Goal: Task Accomplishment & Management: Use online tool/utility

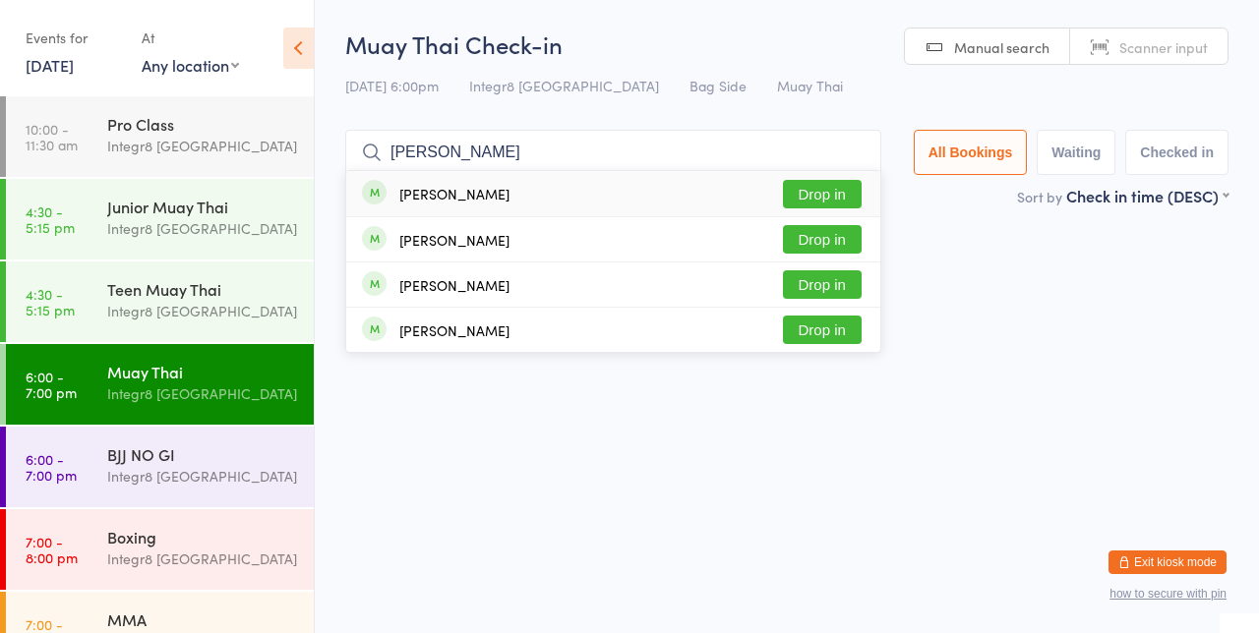
type input "[PERSON_NAME]"
click at [823, 201] on button "Drop in" at bounding box center [822, 194] width 79 height 29
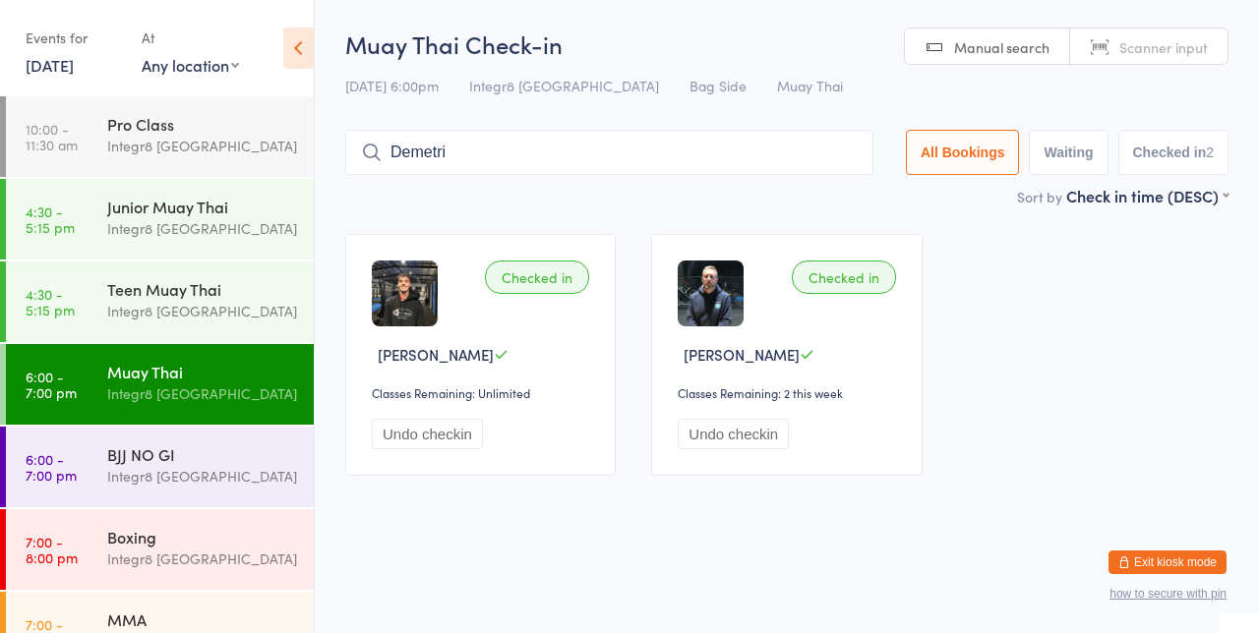
type input "Demetri"
click at [838, 188] on button "Drop in" at bounding box center [814, 194] width 79 height 29
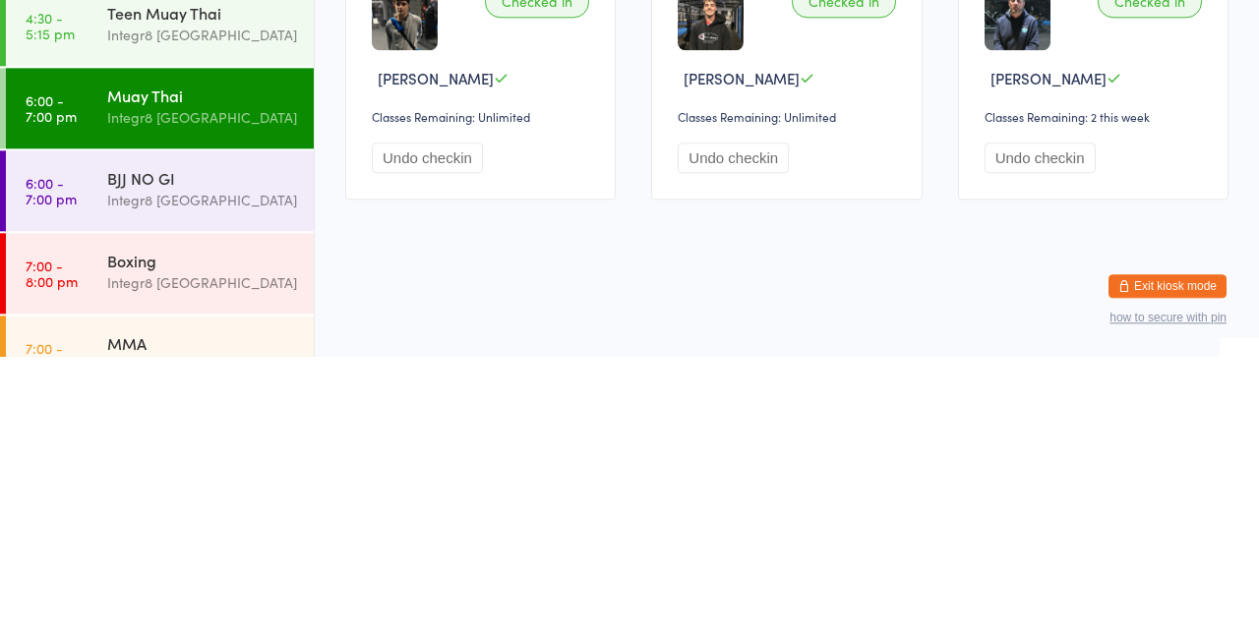
click at [179, 618] on div "MMA" at bounding box center [202, 620] width 190 height 22
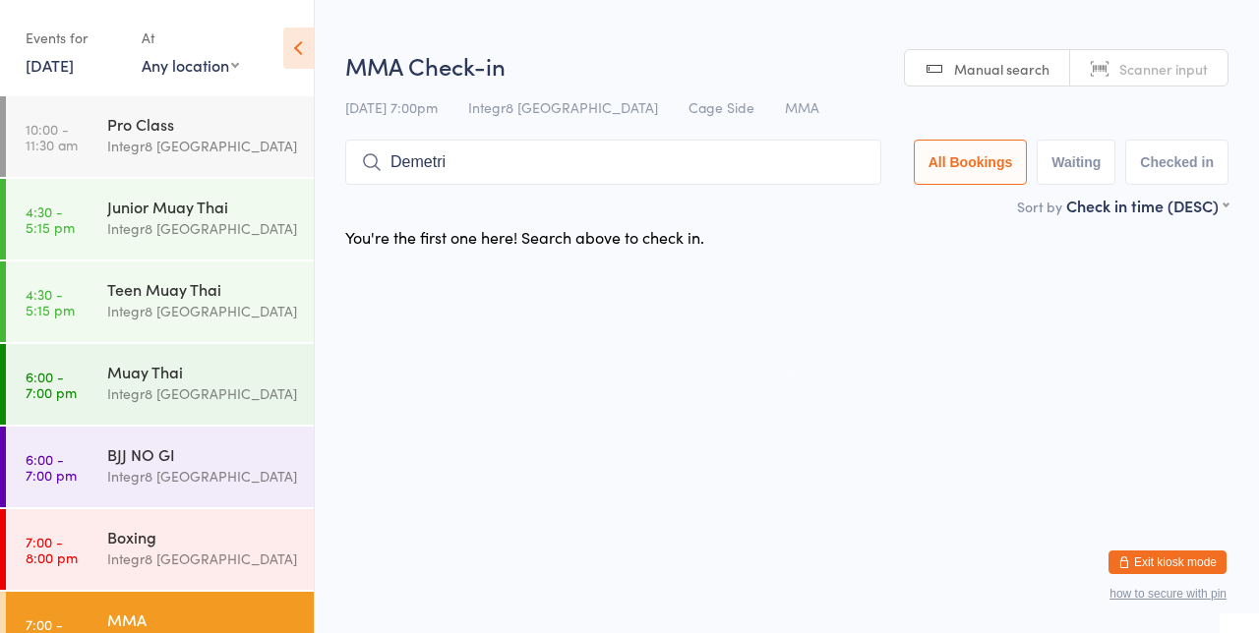
type input "Demetri"
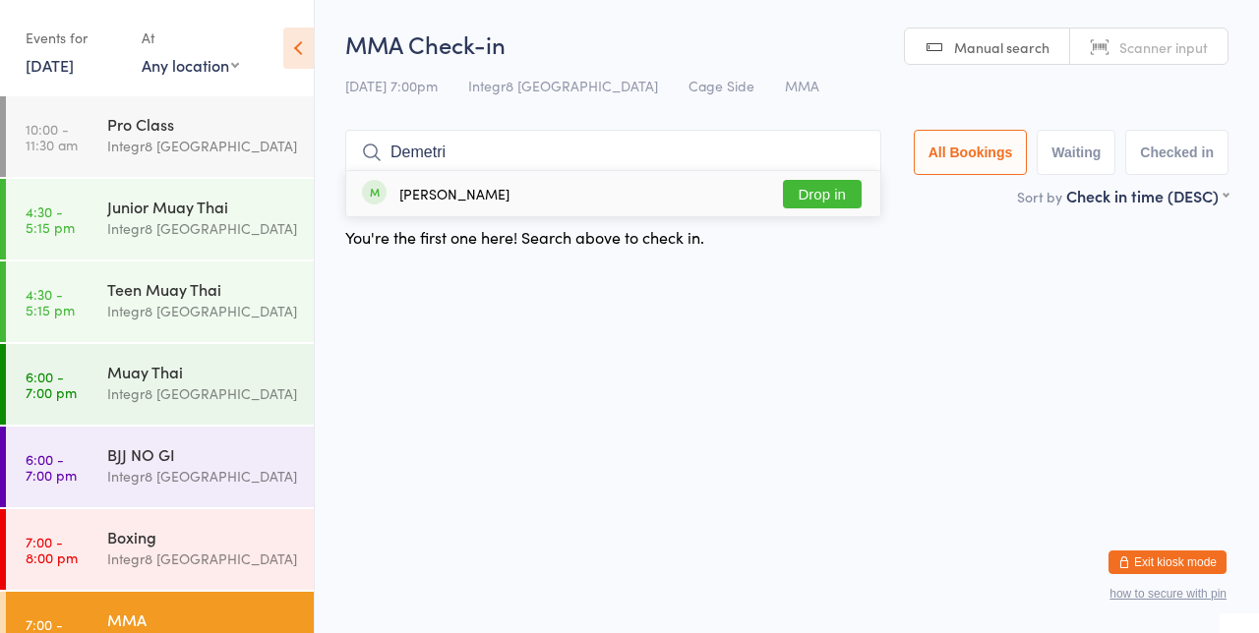
click at [838, 198] on button "Drop in" at bounding box center [822, 194] width 79 height 29
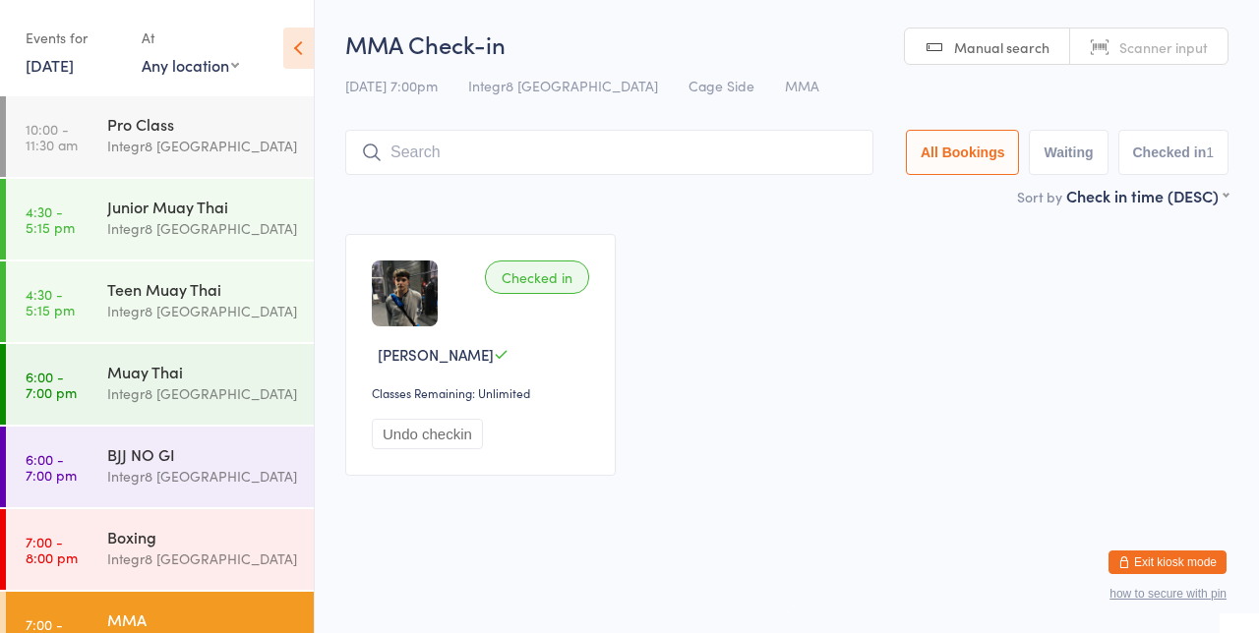
click at [202, 367] on div "Muay Thai" at bounding box center [202, 372] width 190 height 22
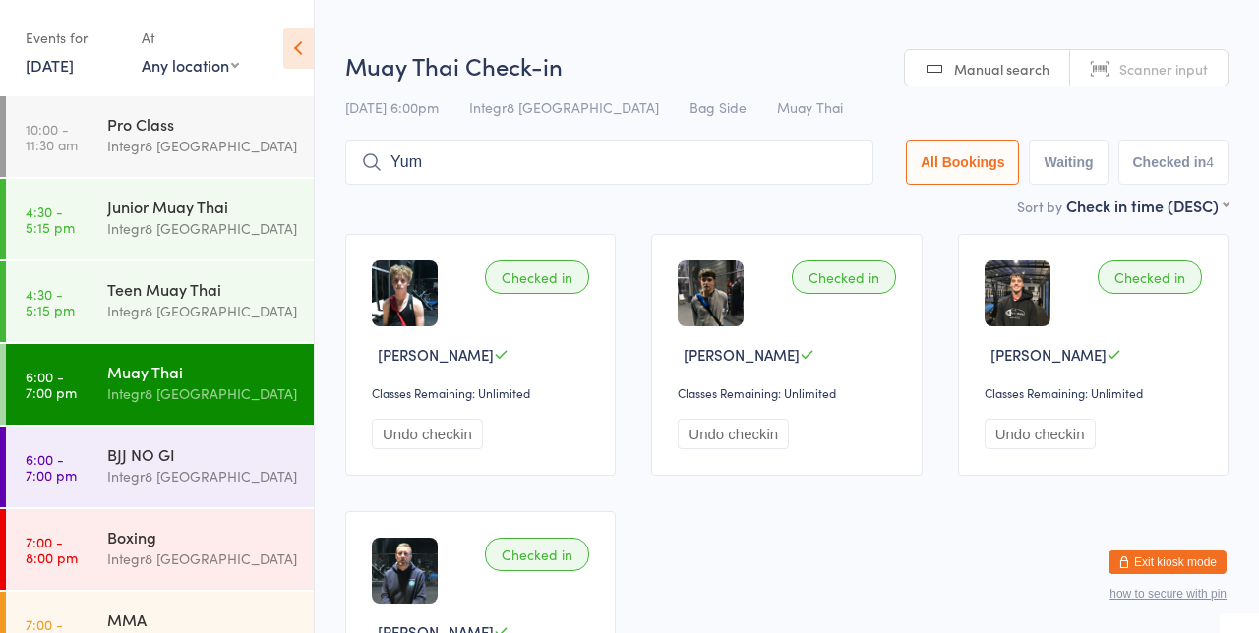
type input "Yum"
click at [815, 206] on button "Drop in" at bounding box center [814, 204] width 79 height 29
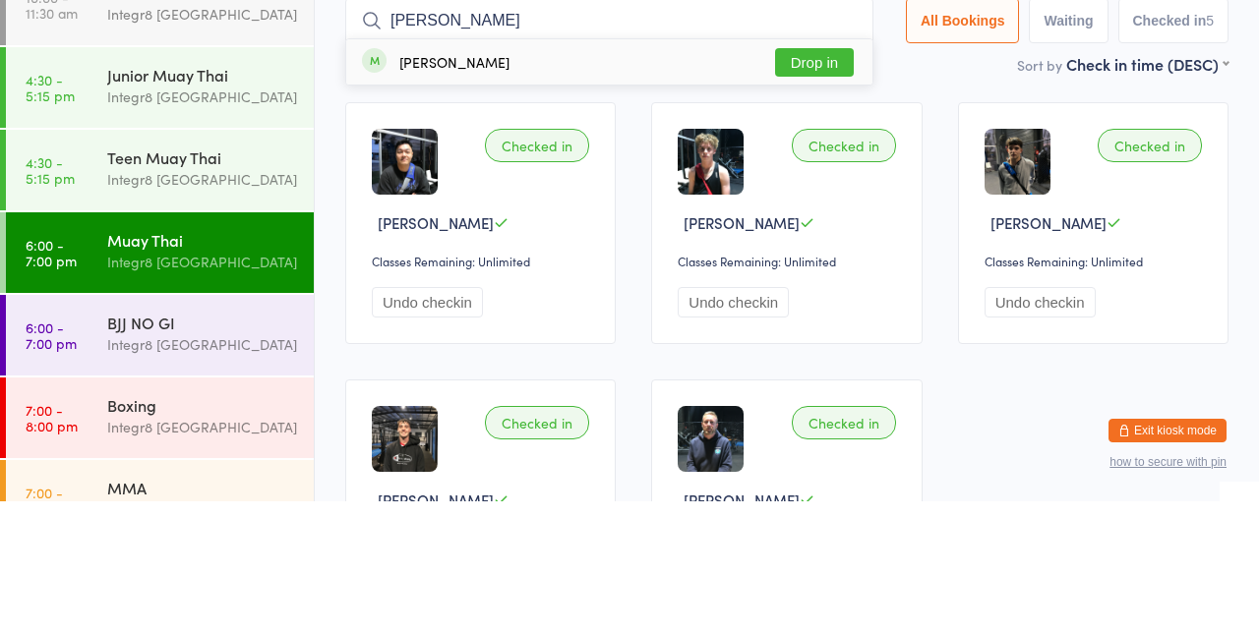
type input "[PERSON_NAME]"
click at [837, 193] on button "Drop in" at bounding box center [814, 194] width 79 height 29
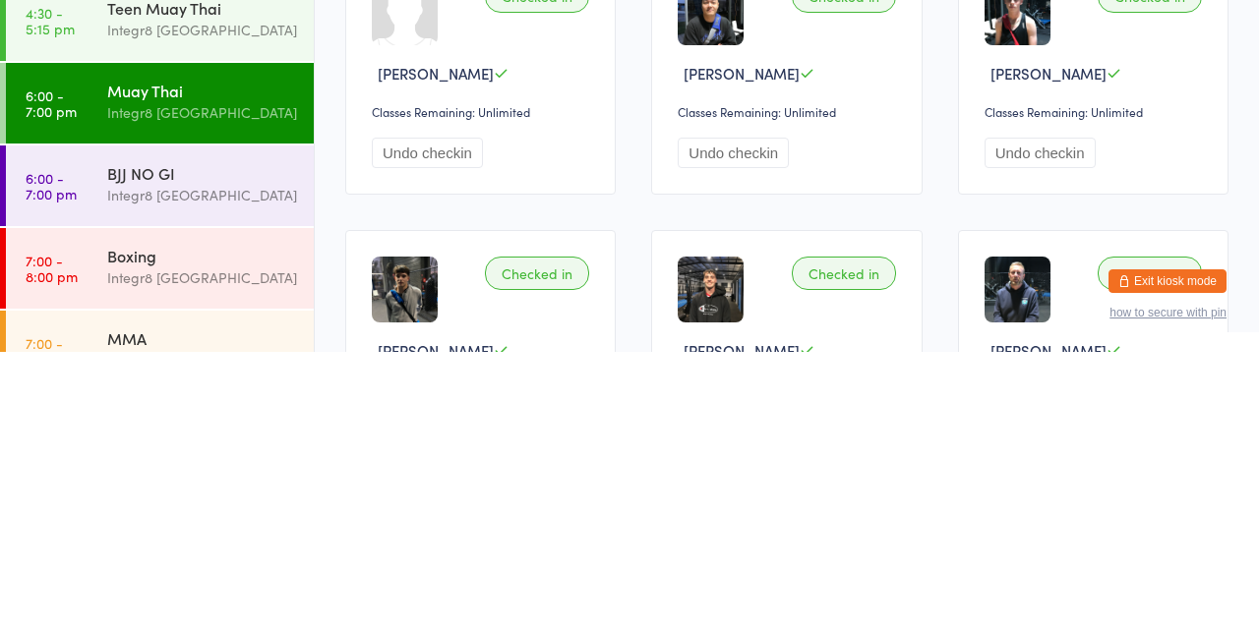
click at [209, 462] on div "BJJ NO GI" at bounding box center [202, 455] width 190 height 22
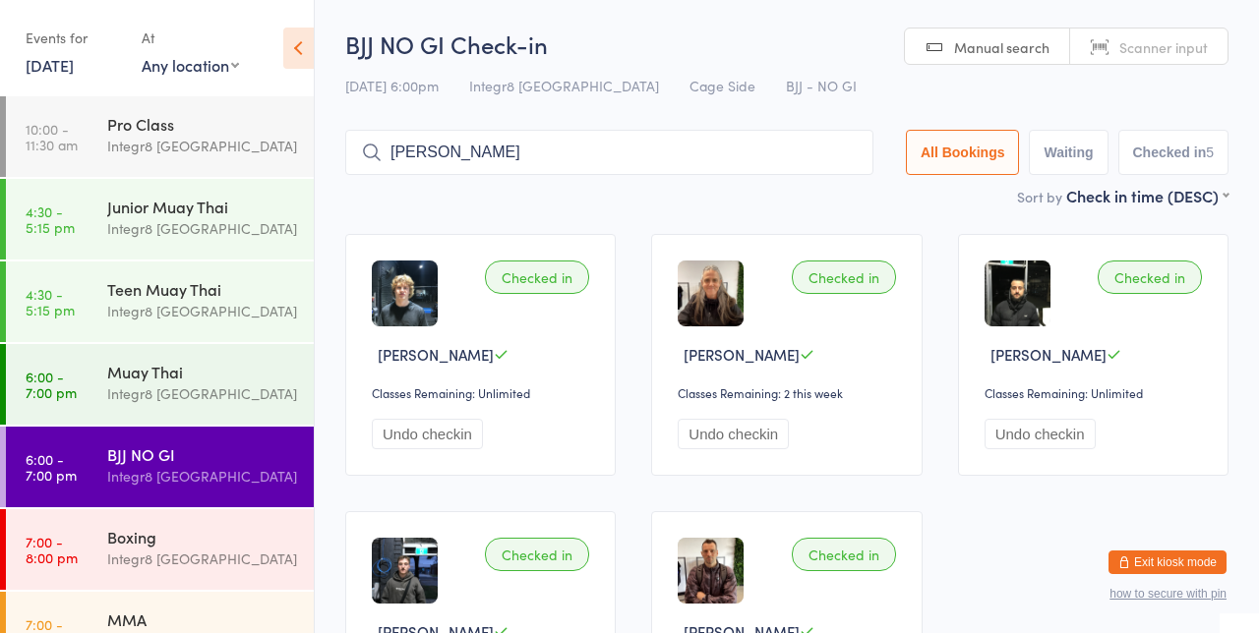
type input "[PERSON_NAME]"
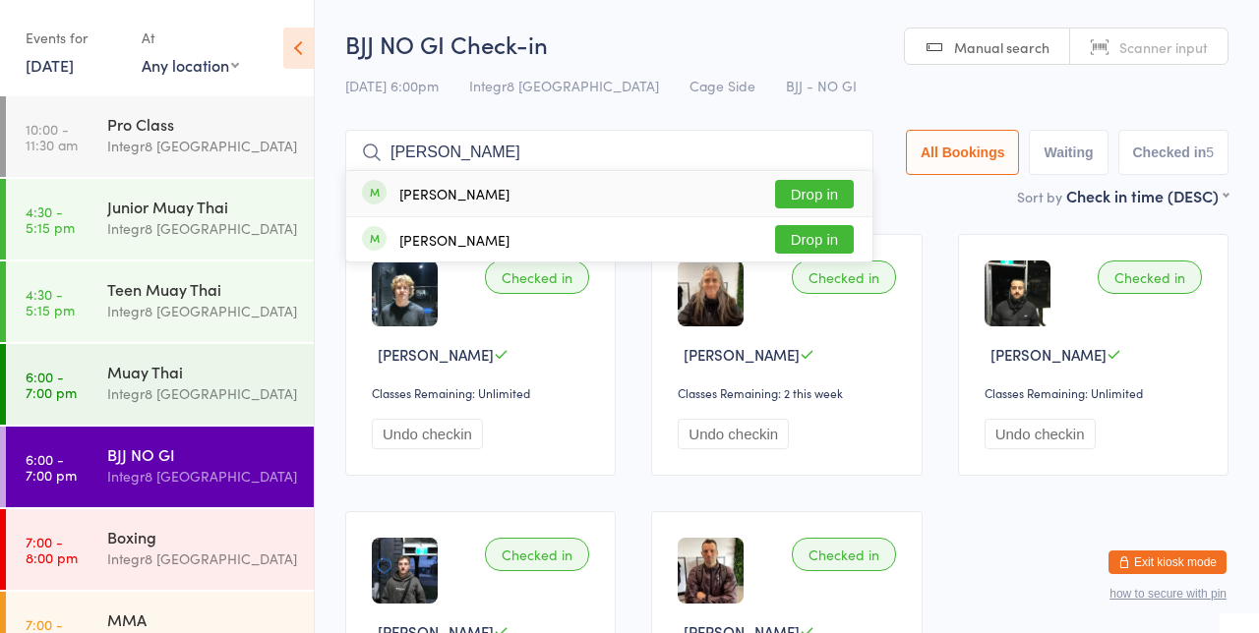
click at [830, 237] on button "Drop in" at bounding box center [814, 239] width 79 height 29
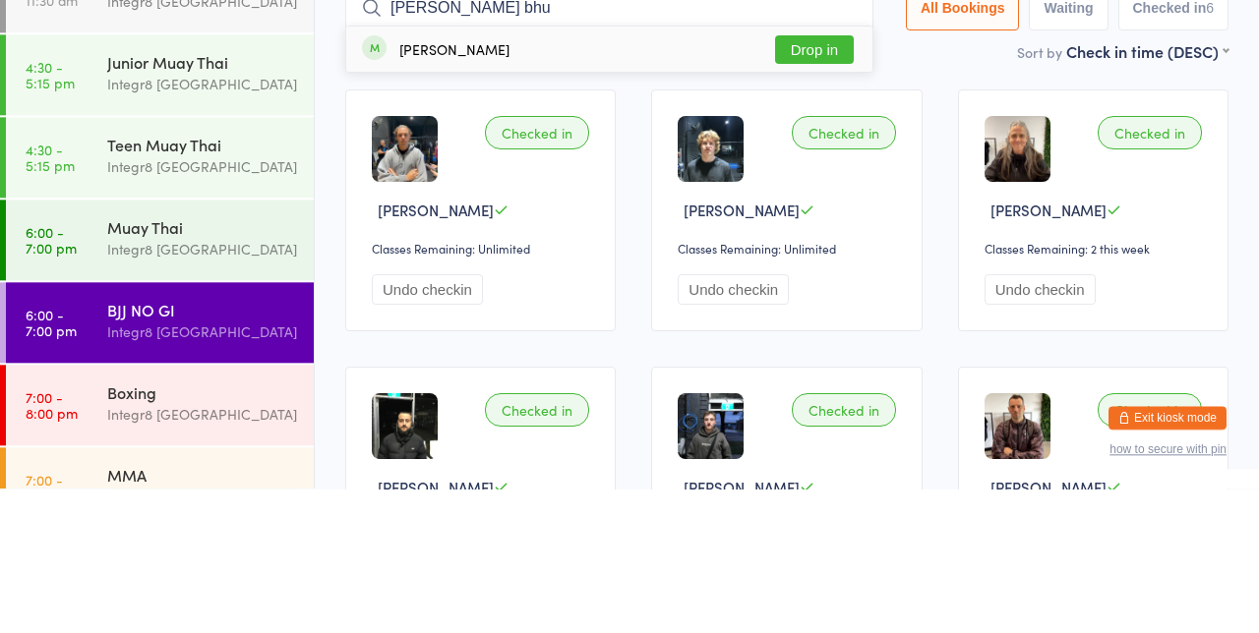
type input "[PERSON_NAME] bhu"
click at [826, 196] on button "Drop in" at bounding box center [814, 194] width 79 height 29
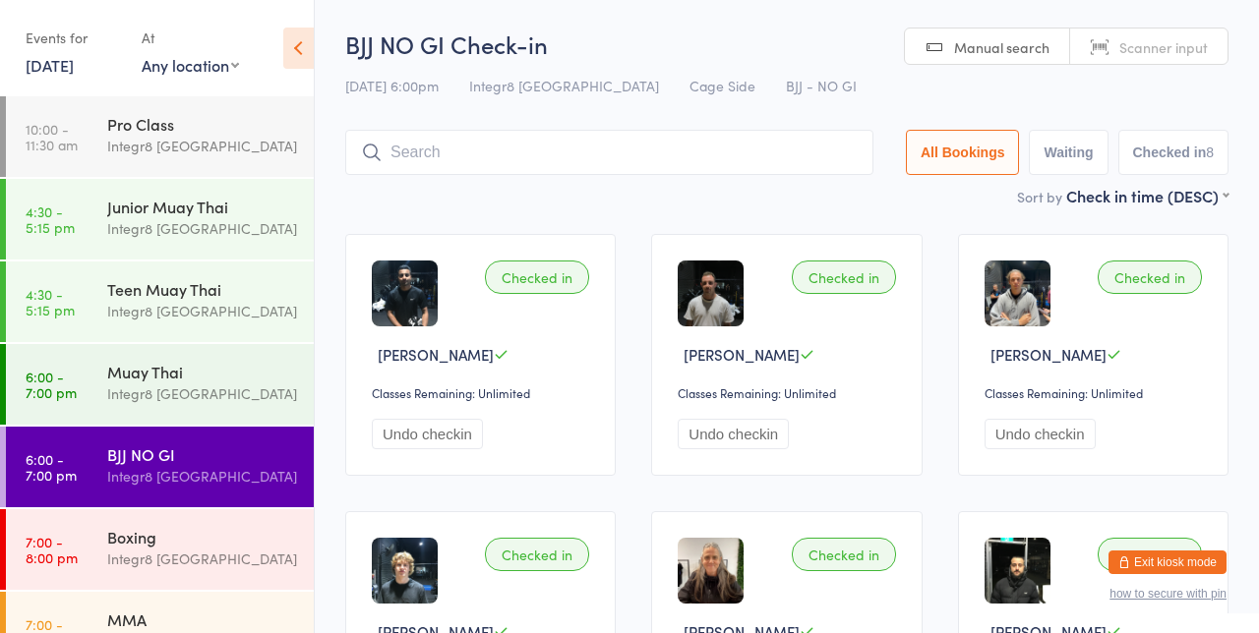
click at [513, 157] on input "search" at bounding box center [609, 152] width 528 height 45
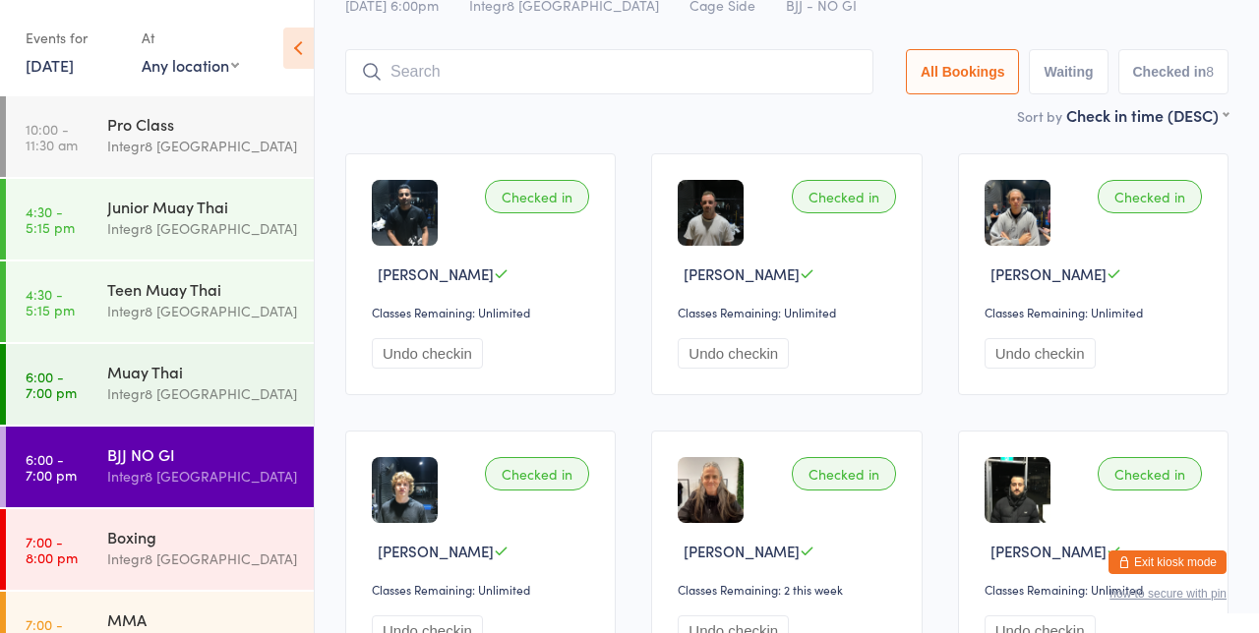
scroll to position [130, 0]
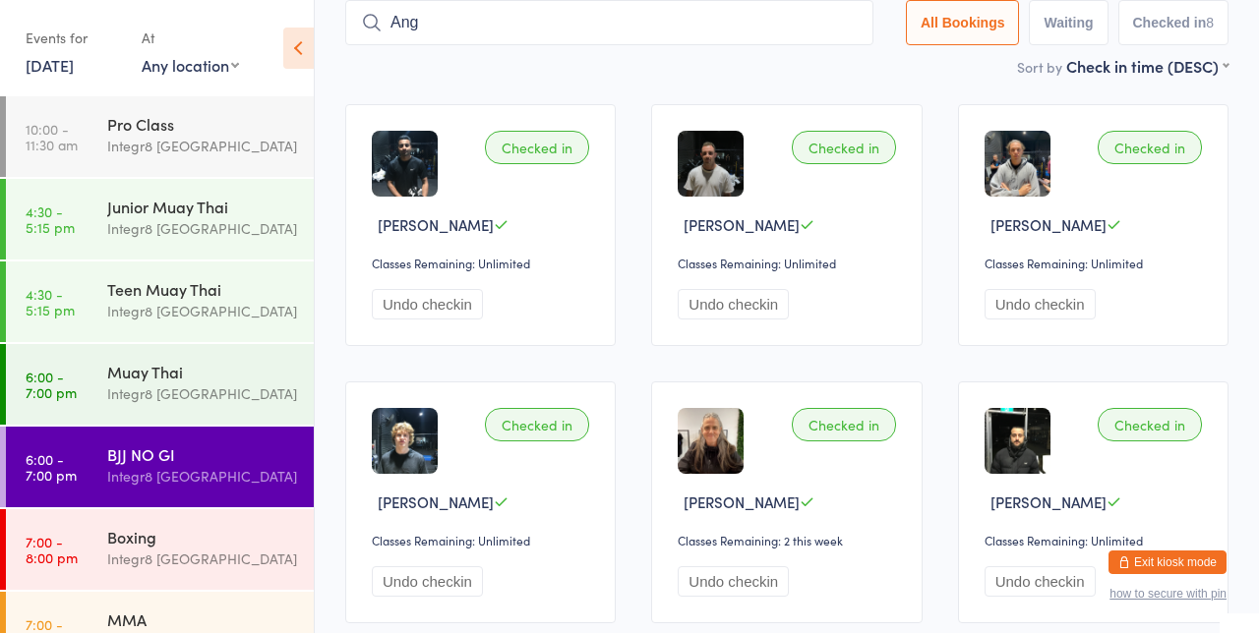
type input "Ang"
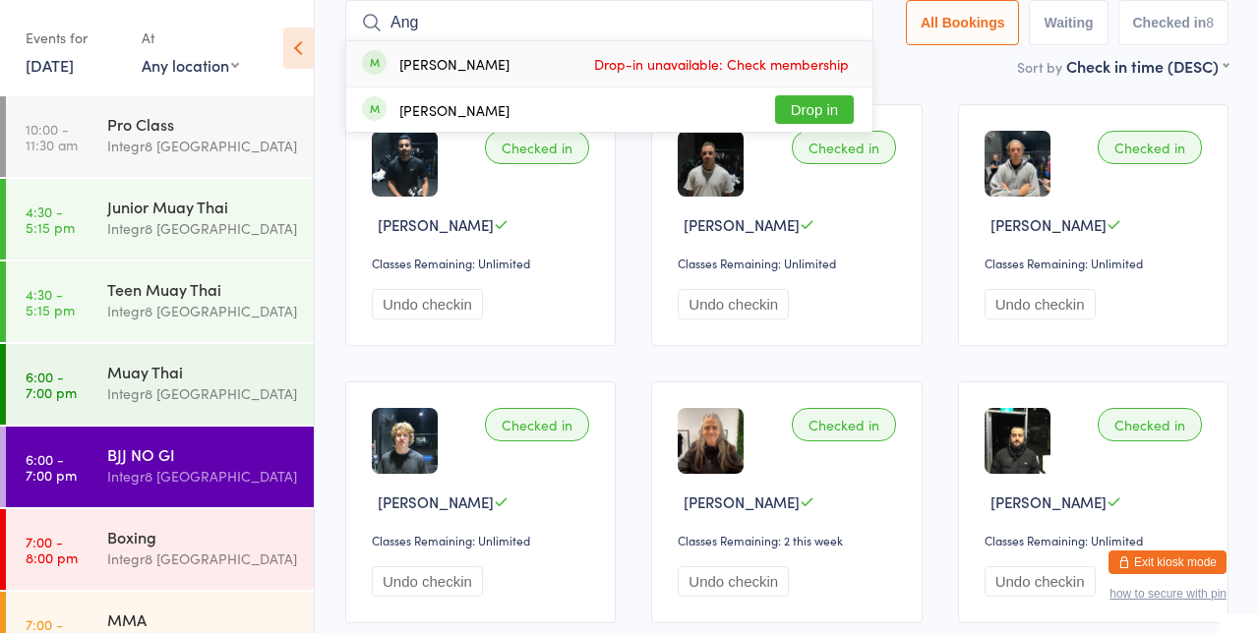
click at [827, 110] on button "Drop in" at bounding box center [814, 109] width 79 height 29
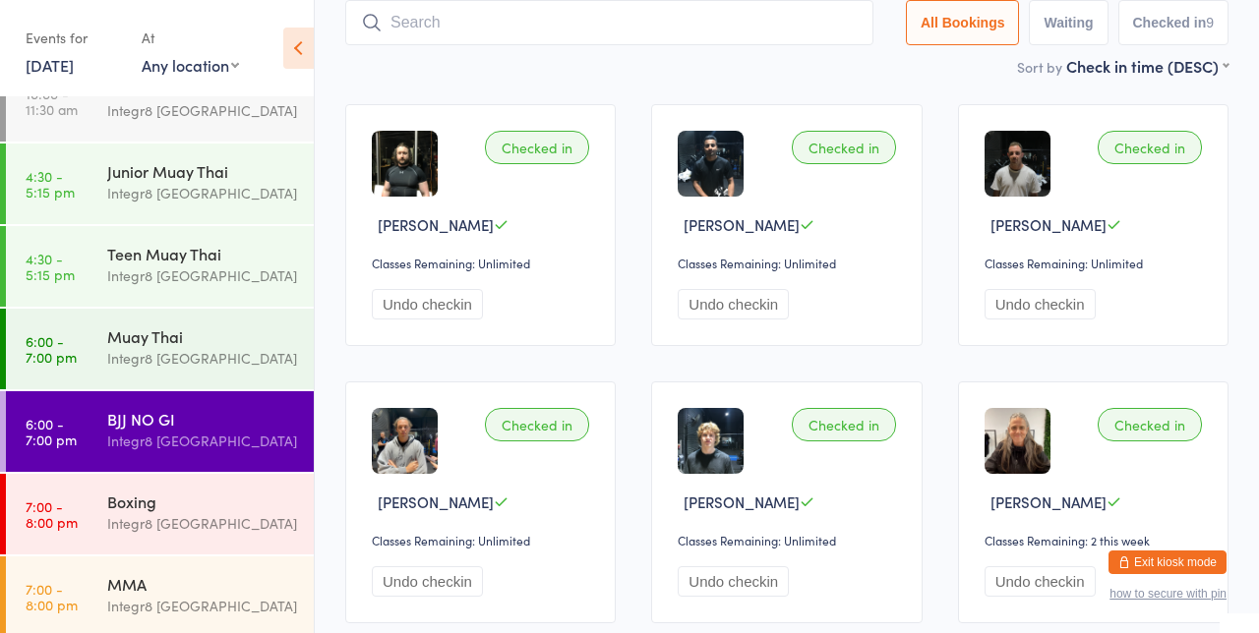
scroll to position [41, 0]
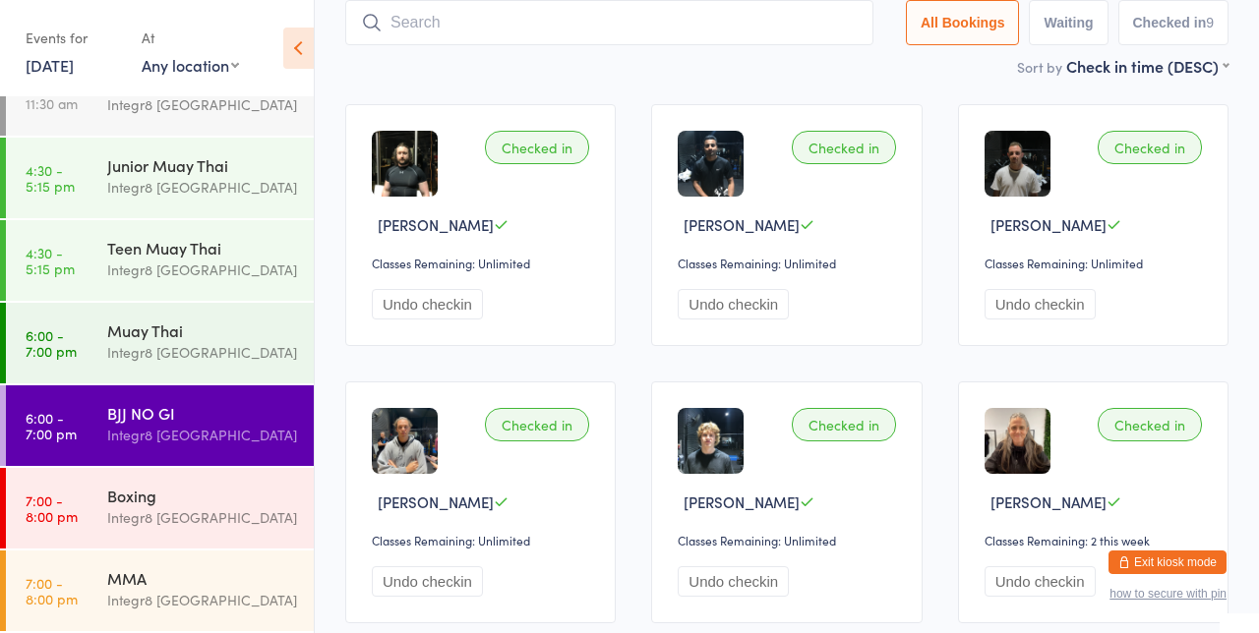
click at [224, 254] on div "Teen Muay Thai" at bounding box center [202, 248] width 190 height 22
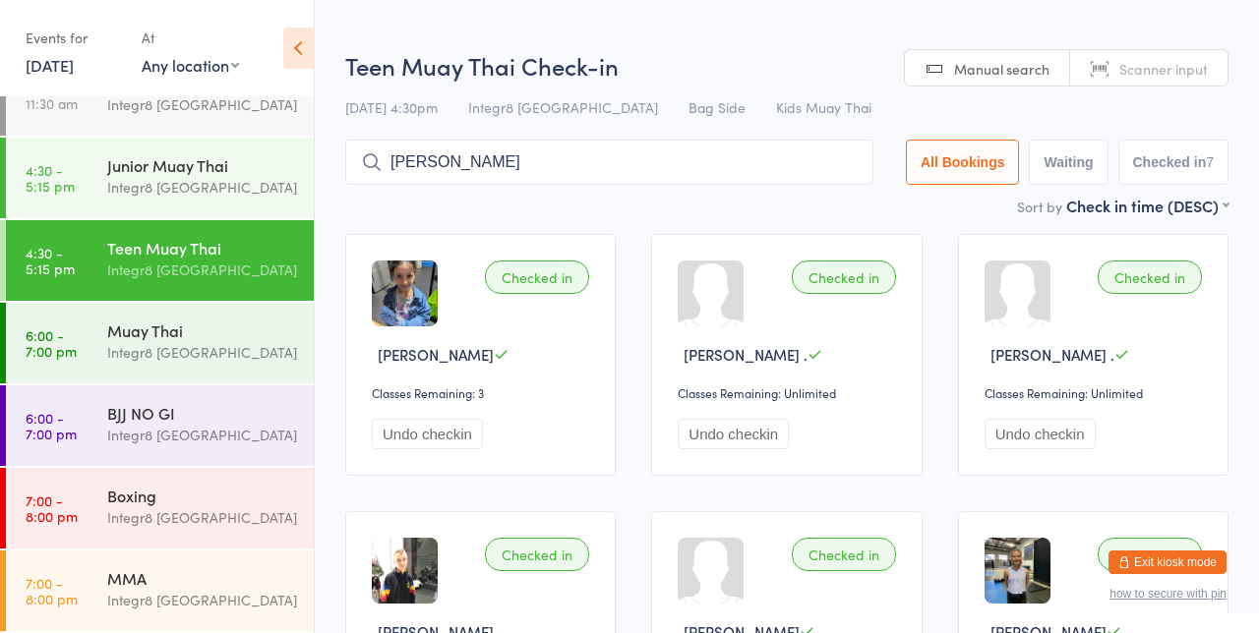
type input "[PERSON_NAME]"
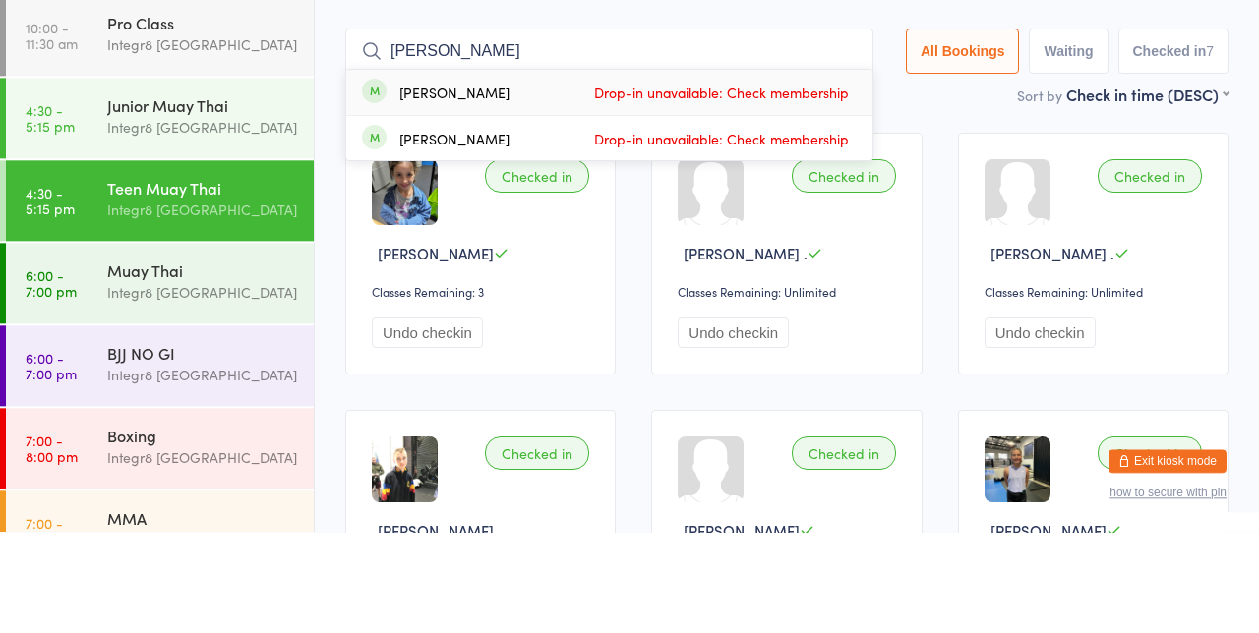
click at [171, 393] on div "Integr8 [GEOGRAPHIC_DATA]" at bounding box center [202, 394] width 190 height 23
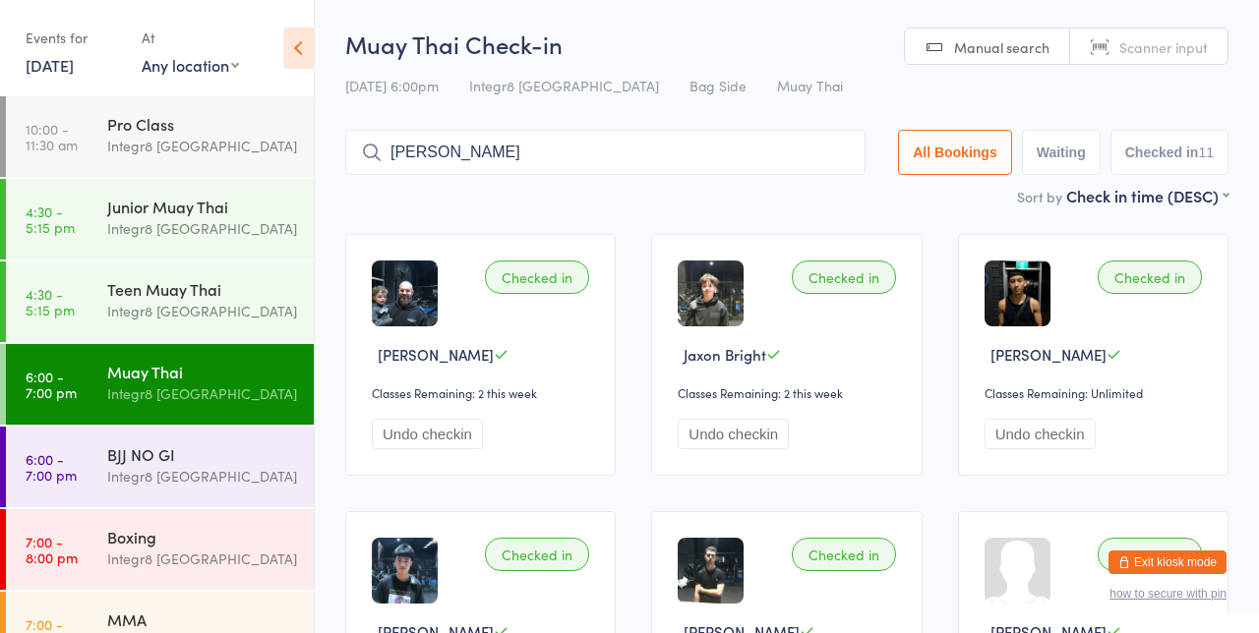
type input "[PERSON_NAME]"
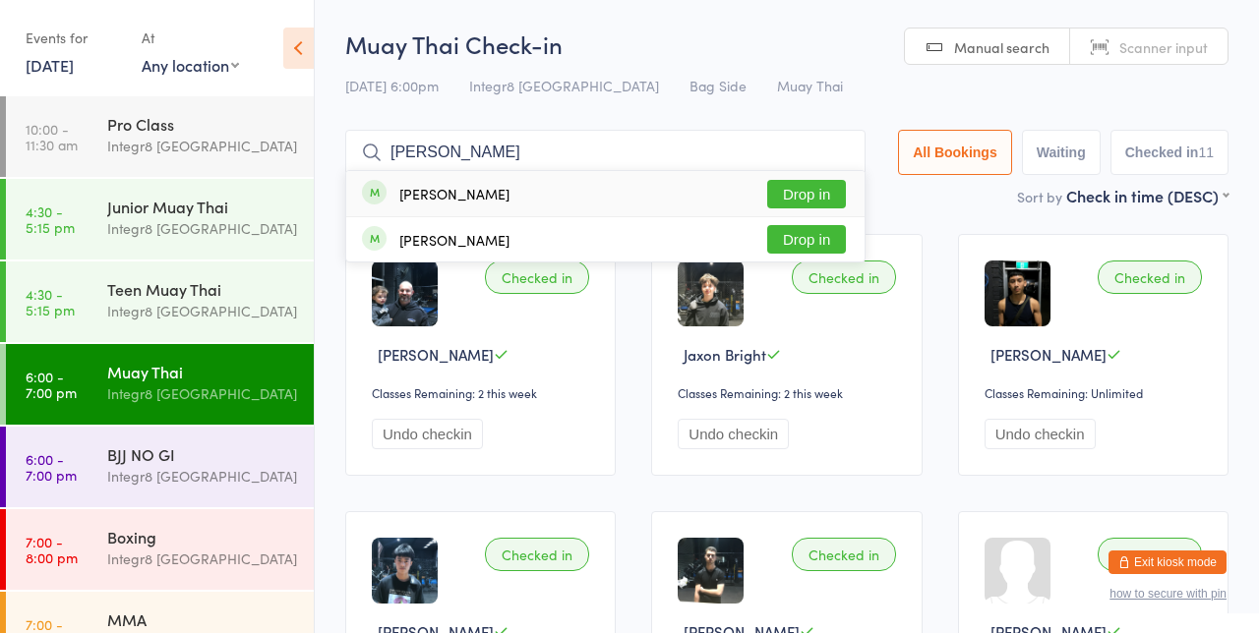
click at [840, 199] on button "Drop in" at bounding box center [806, 194] width 79 height 29
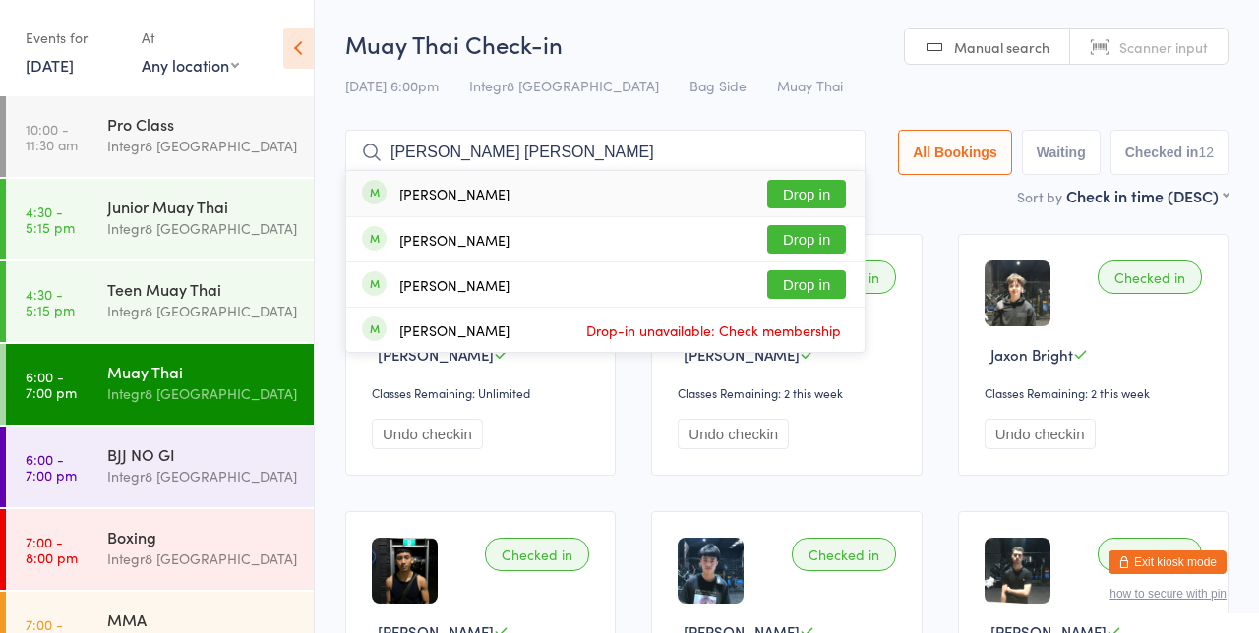
type input "[PERSON_NAME] [PERSON_NAME]"
click at [809, 193] on button "Drop in" at bounding box center [806, 194] width 79 height 29
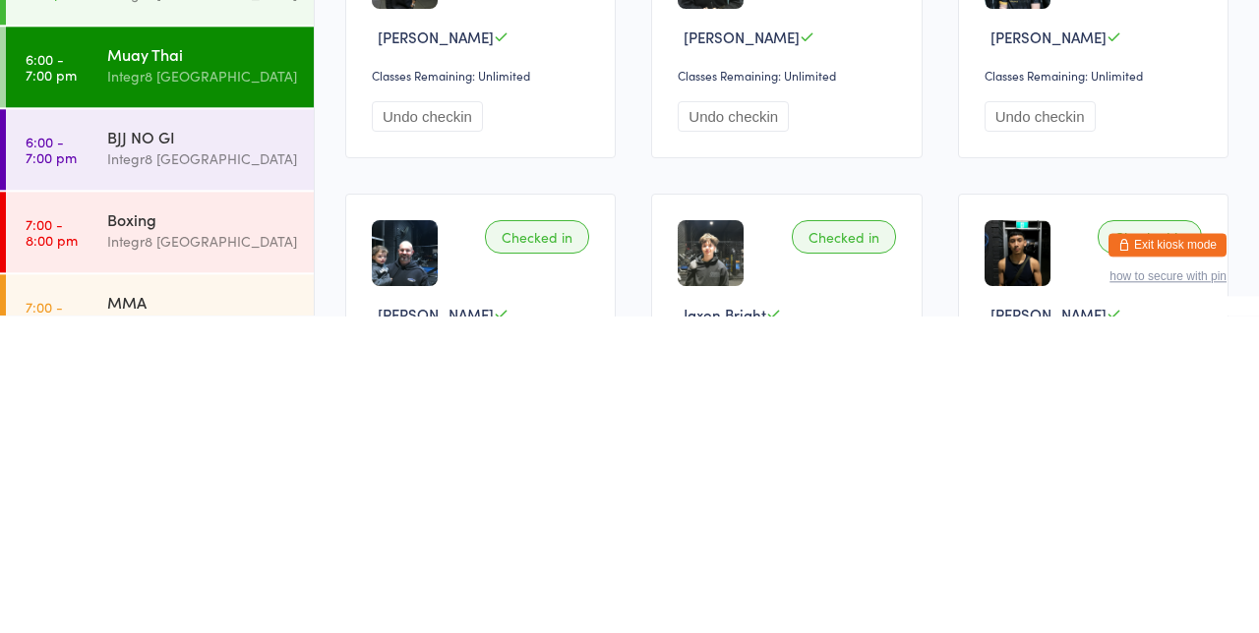
click at [204, 523] on div "Boxing Integr8 [GEOGRAPHIC_DATA]" at bounding box center [210, 549] width 207 height 78
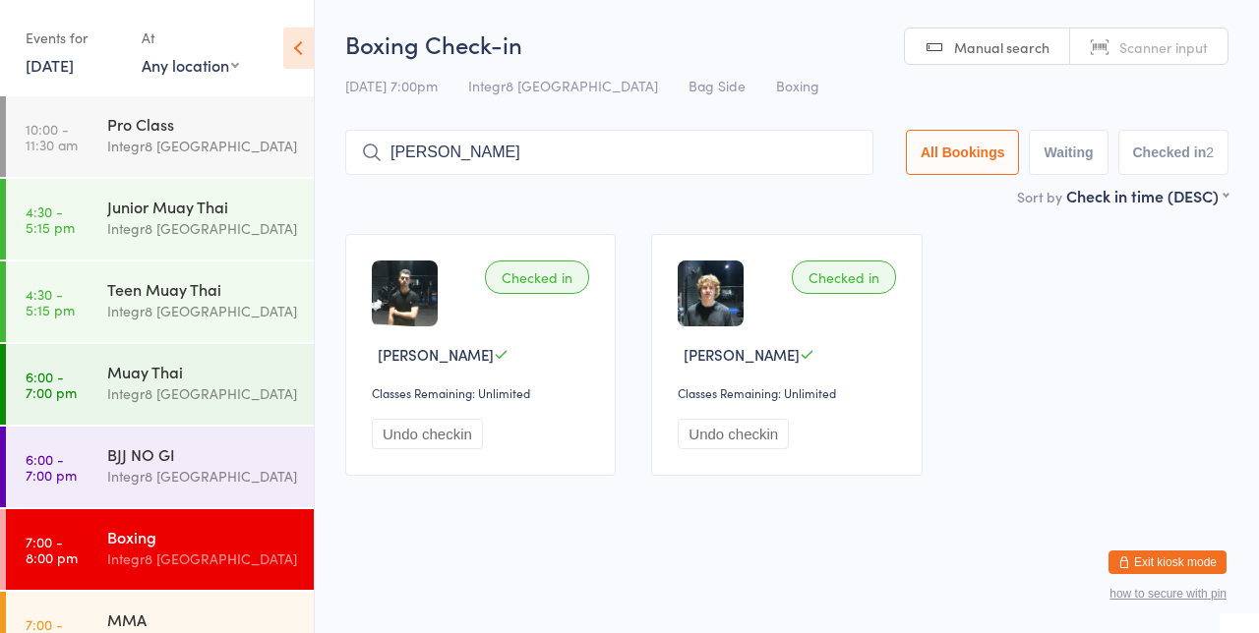
type input "[PERSON_NAME]"
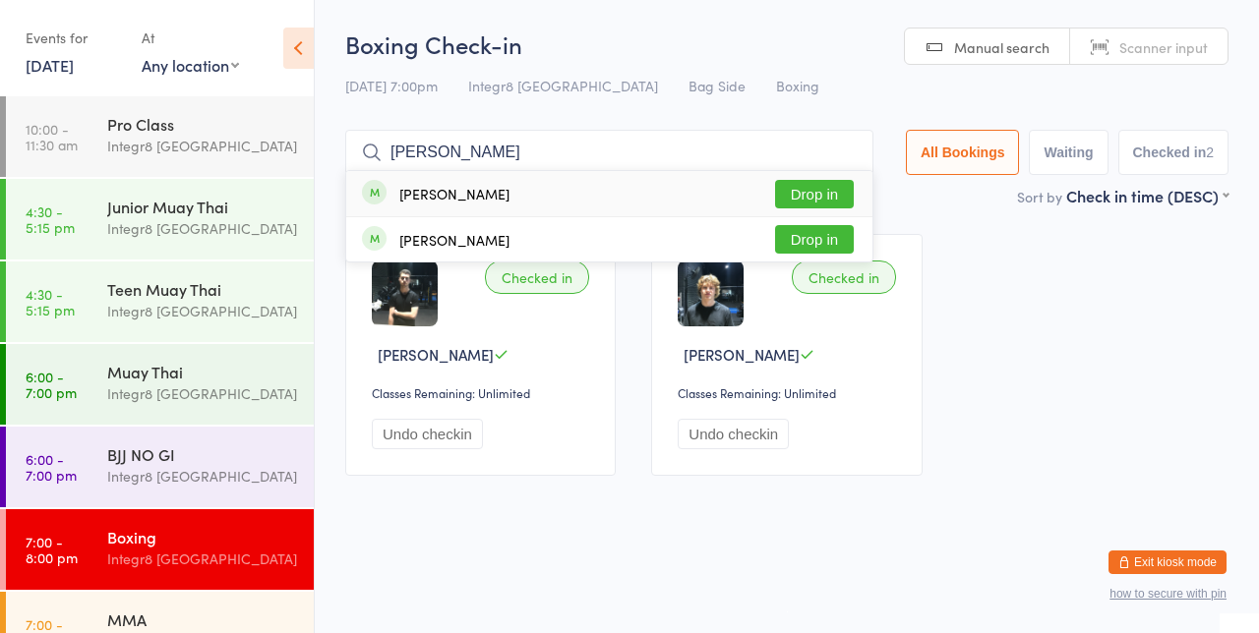
click at [842, 200] on button "Drop in" at bounding box center [814, 194] width 79 height 29
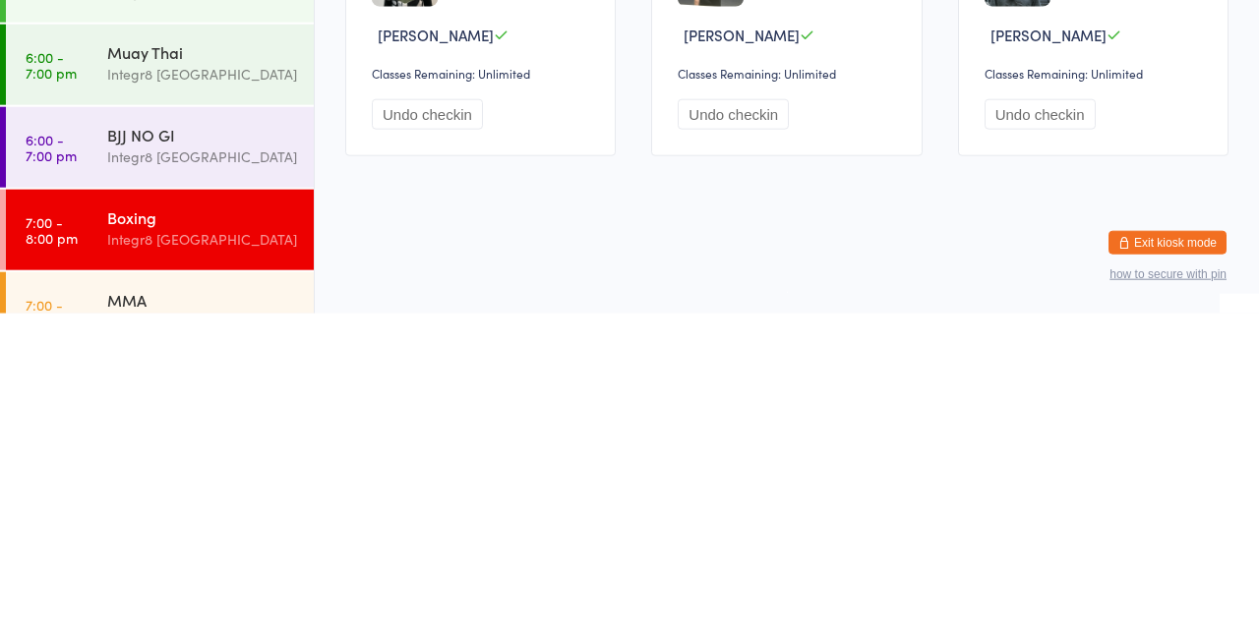
click at [216, 628] on div "MMA" at bounding box center [202, 620] width 190 height 22
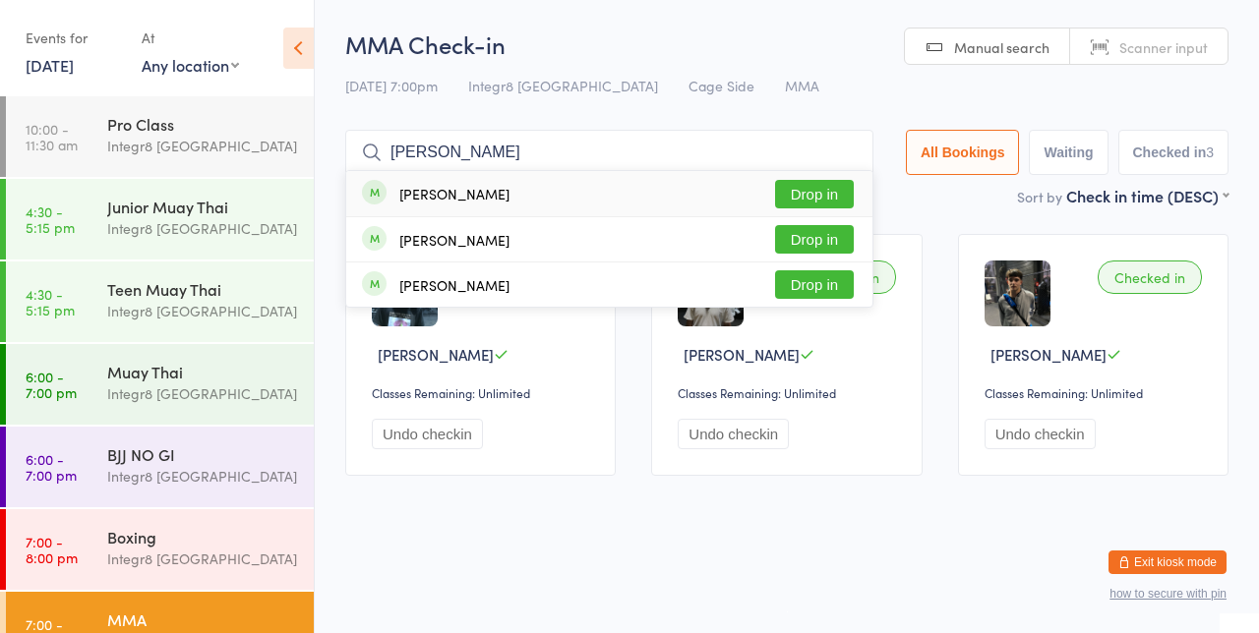
type input "[PERSON_NAME]"
click at [833, 188] on button "Drop in" at bounding box center [814, 194] width 79 height 29
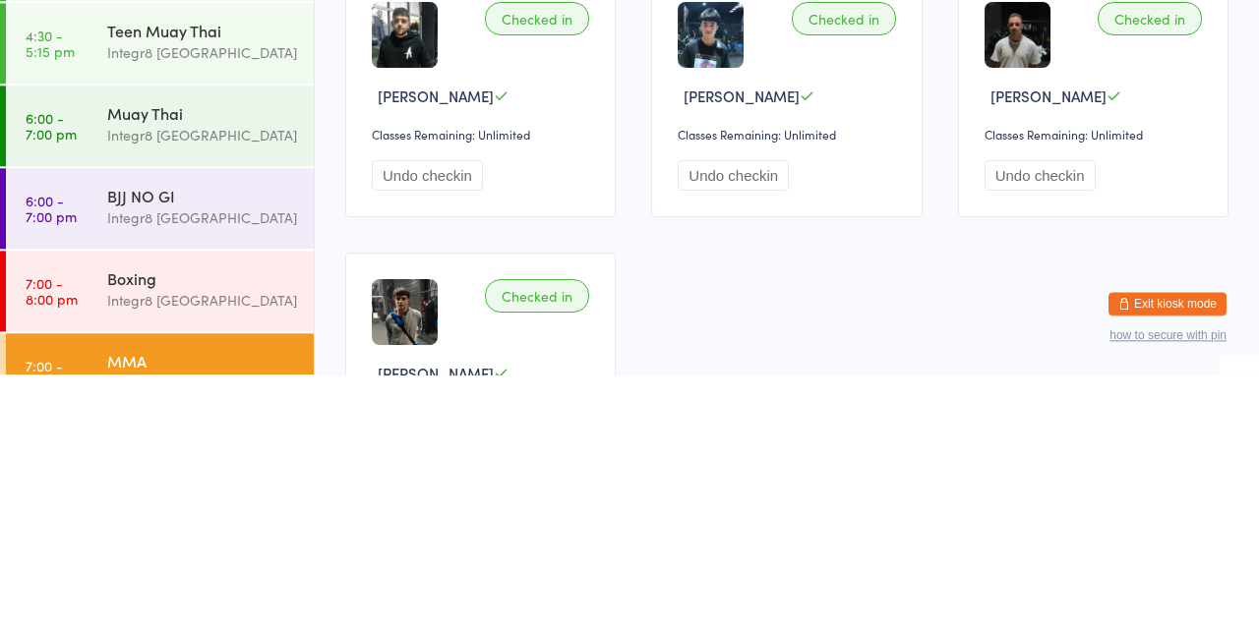
scroll to position [38, 0]
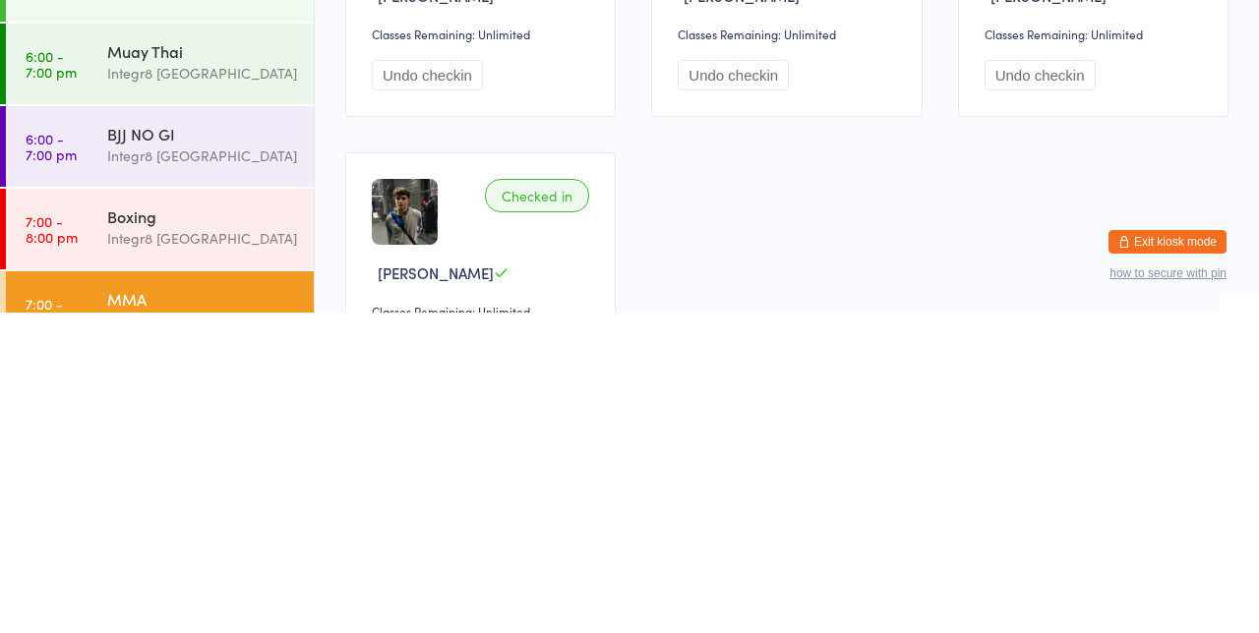
click at [193, 631] on div "Integr8 [GEOGRAPHIC_DATA]" at bounding box center [202, 642] width 190 height 23
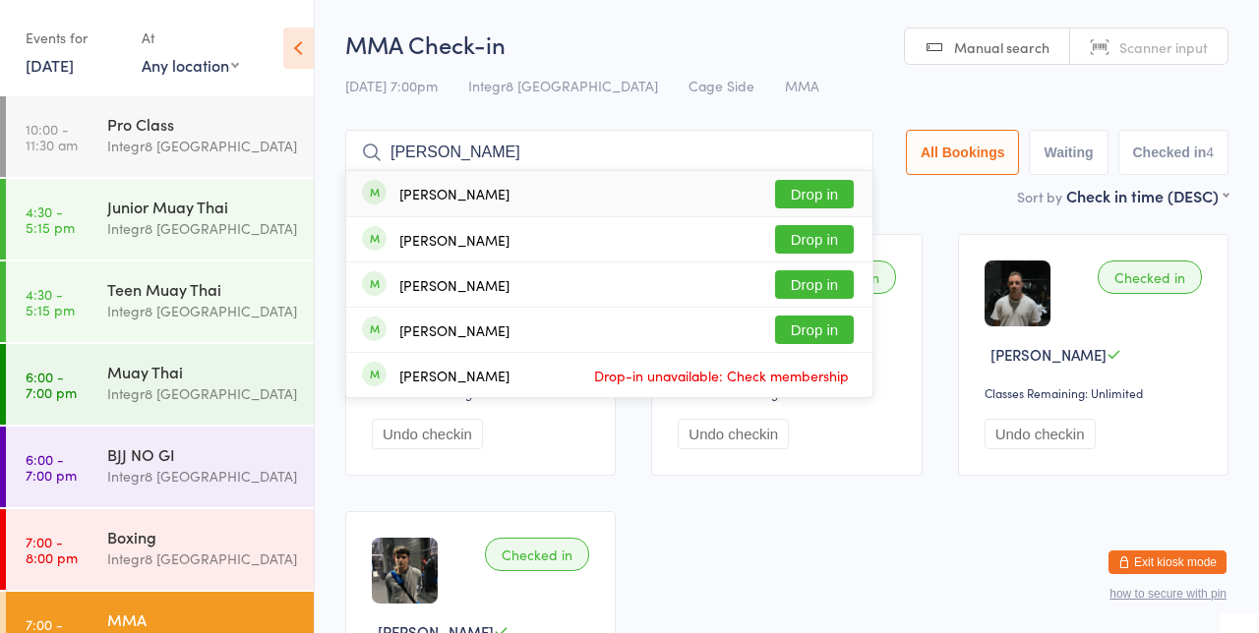
type input "[PERSON_NAME]"
click at [842, 240] on button "Drop in" at bounding box center [814, 239] width 79 height 29
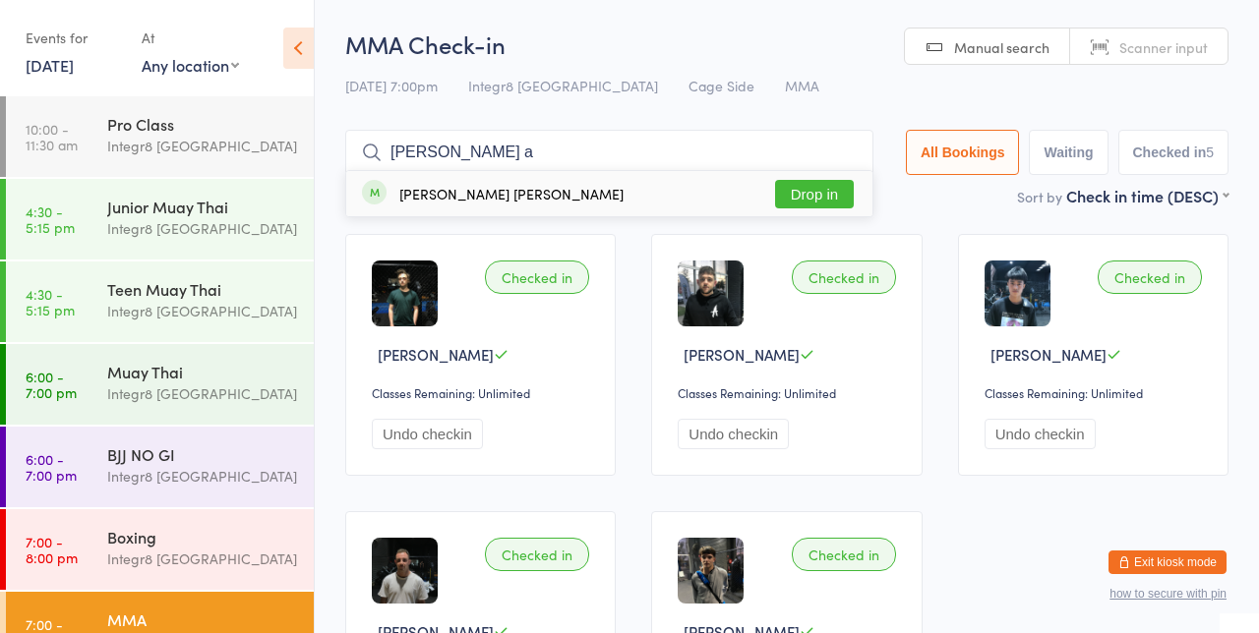
type input "[PERSON_NAME] a"
click at [804, 173] on div "[PERSON_NAME] [PERSON_NAME] Drop in" at bounding box center [609, 193] width 526 height 45
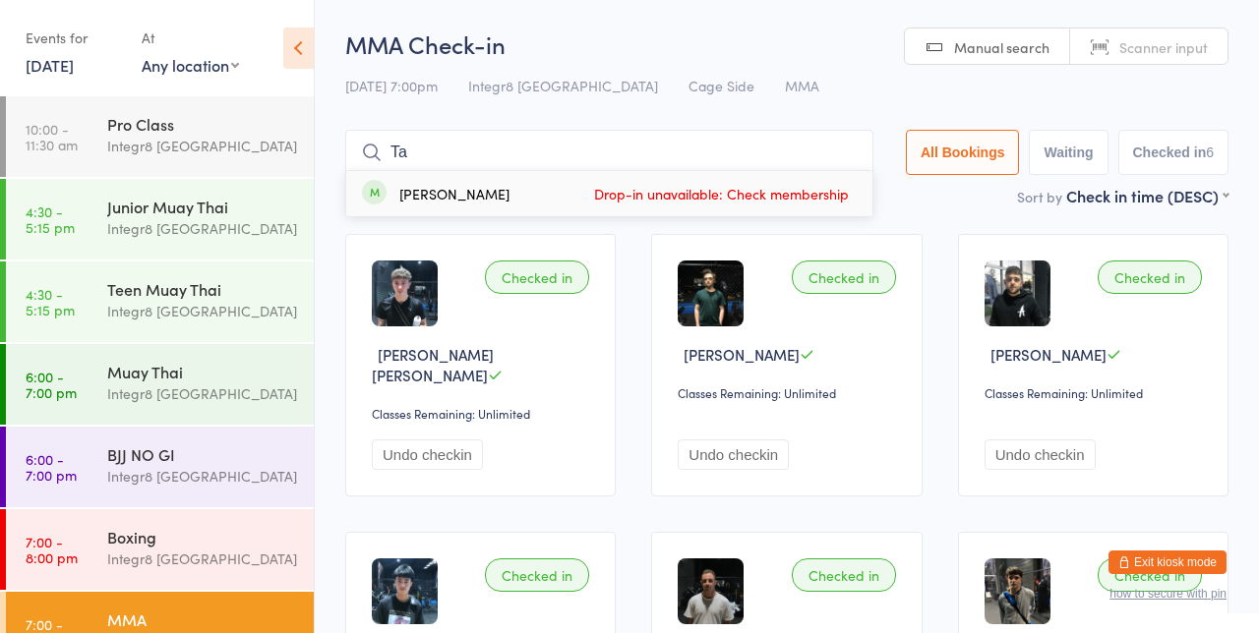
type input "T"
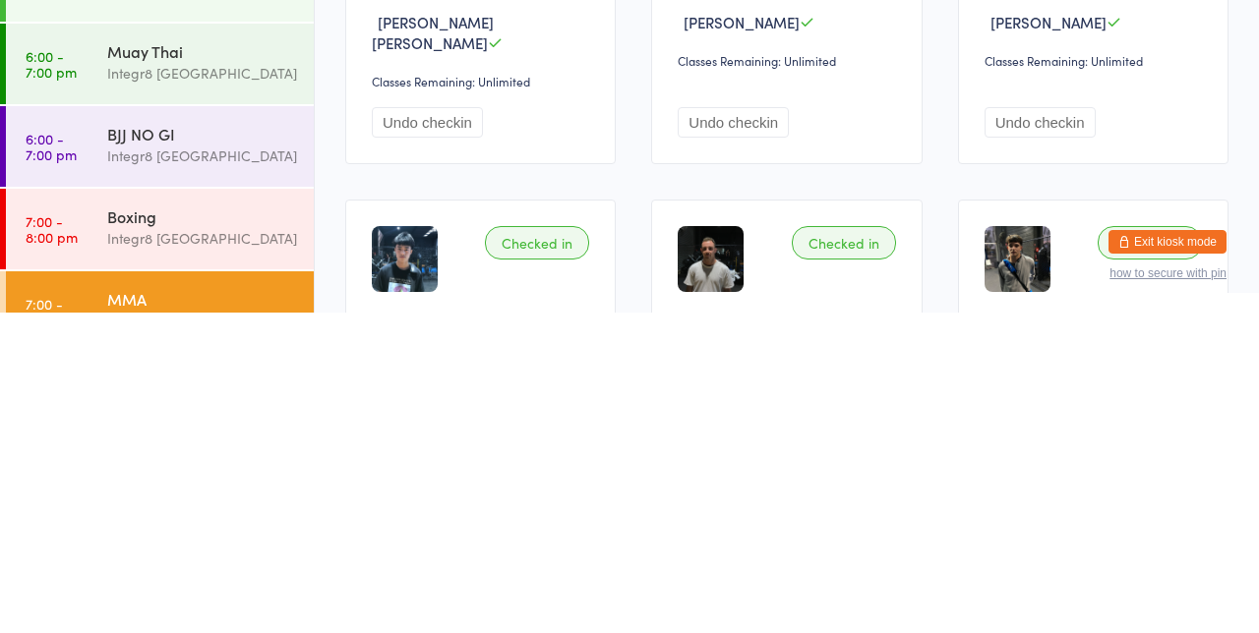
scroll to position [13, 0]
click at [181, 565] on div "Integr8 [GEOGRAPHIC_DATA]" at bounding box center [202, 559] width 190 height 23
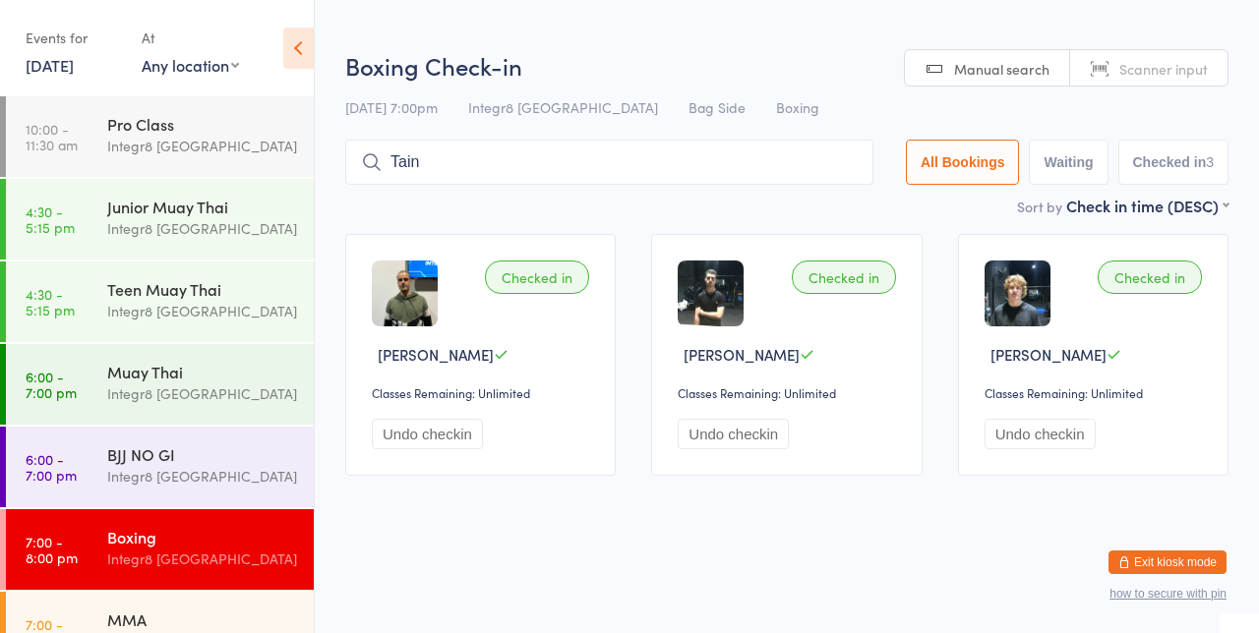
type input "[PERSON_NAME]"
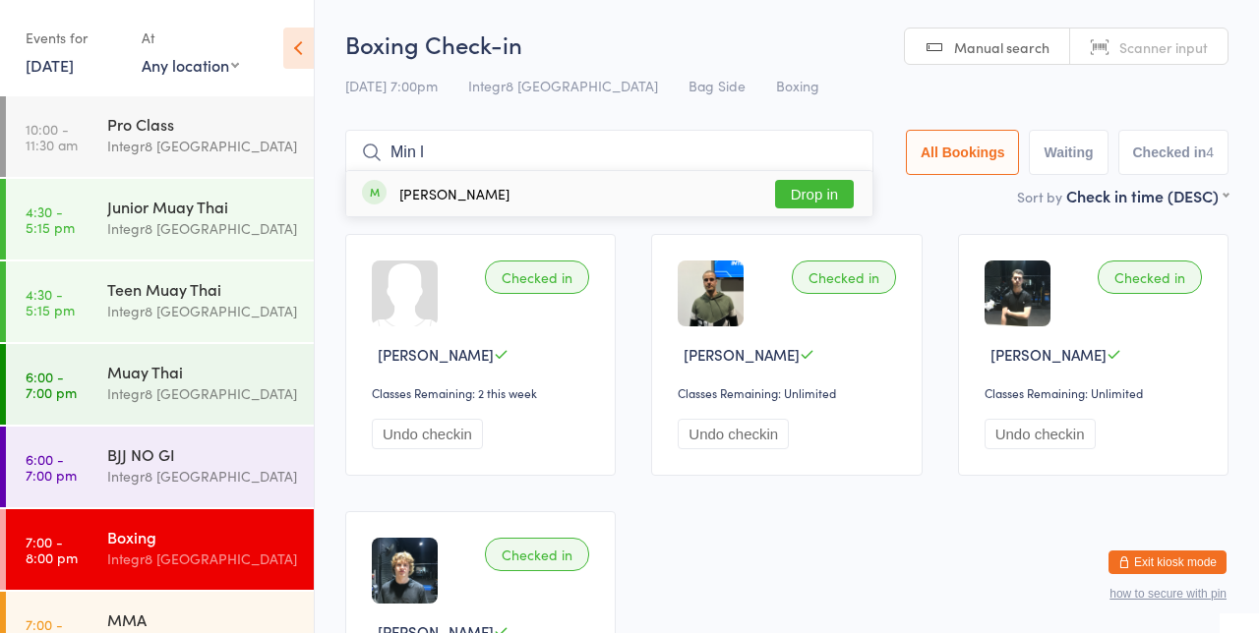
type input "Min l"
click at [832, 195] on button "Drop in" at bounding box center [814, 194] width 79 height 29
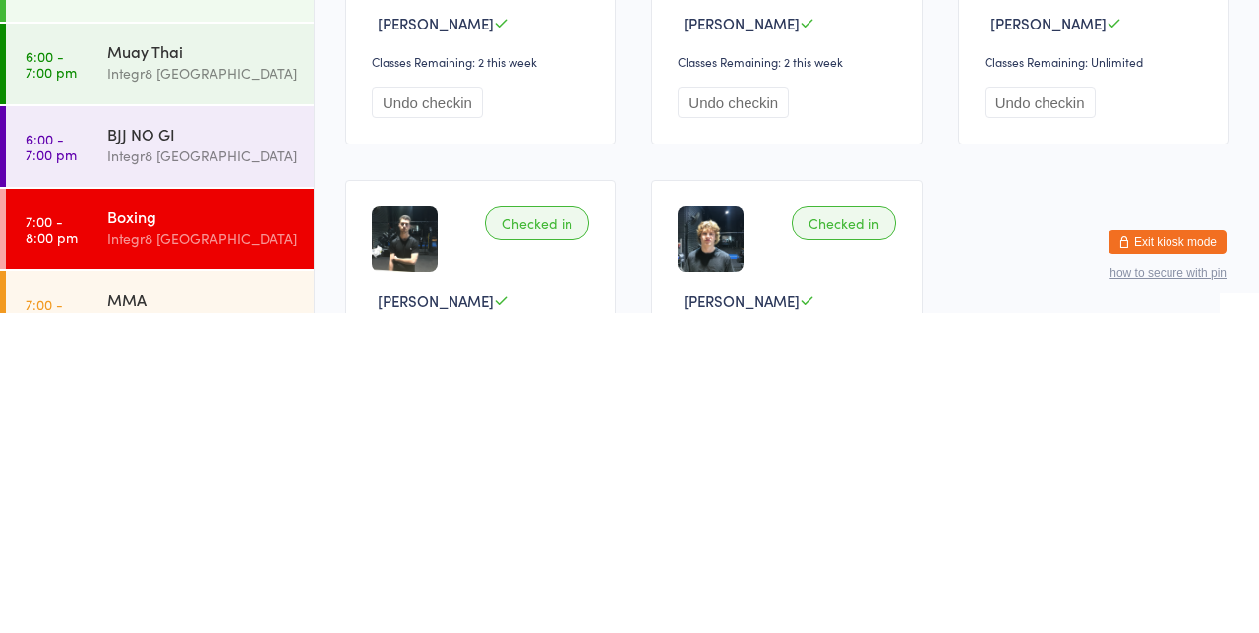
scroll to position [35, 0]
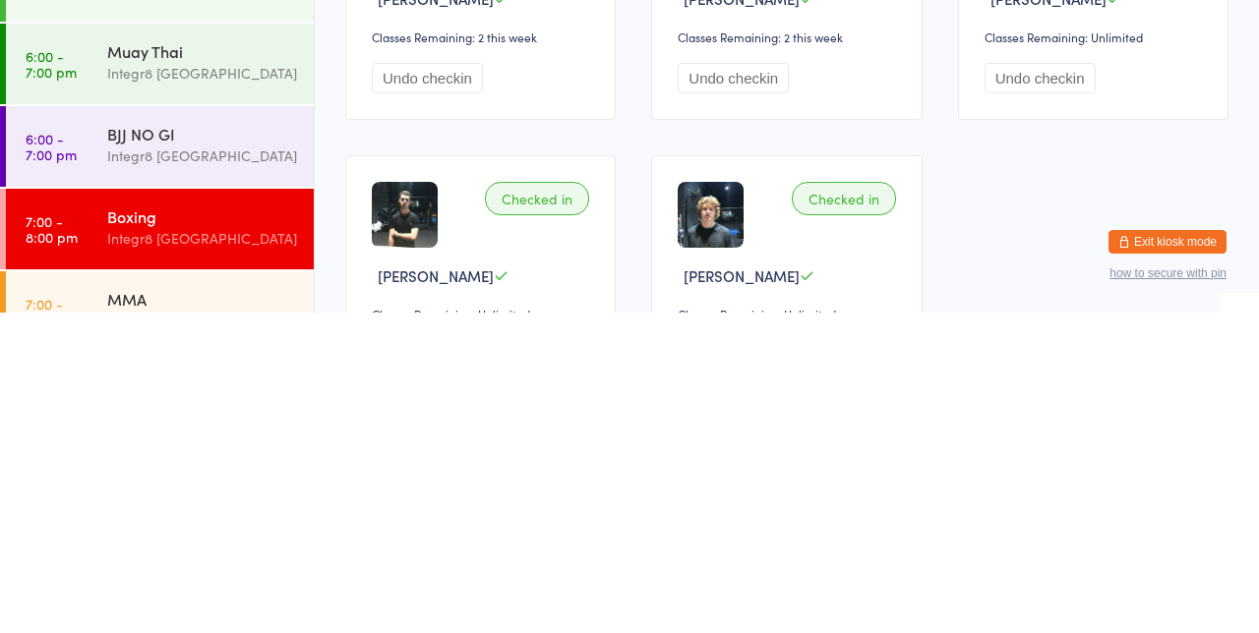
click at [173, 633] on div "Integr8 [GEOGRAPHIC_DATA]" at bounding box center [202, 642] width 190 height 23
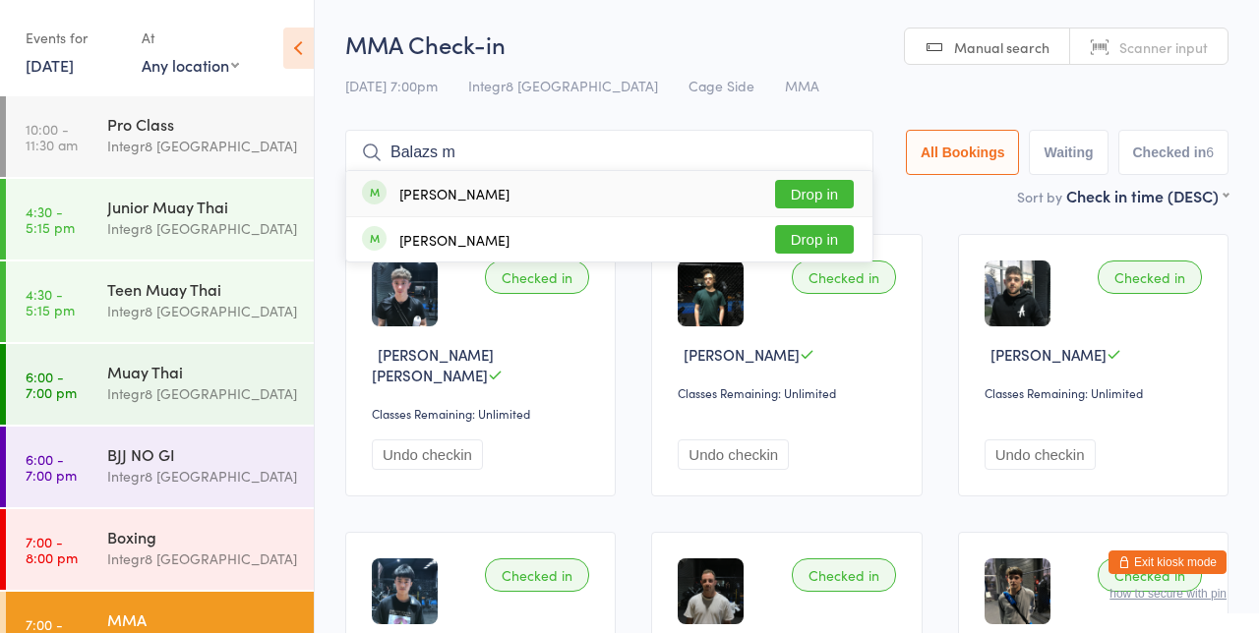
type input "Balazs m"
click at [832, 199] on button "Drop in" at bounding box center [814, 194] width 79 height 29
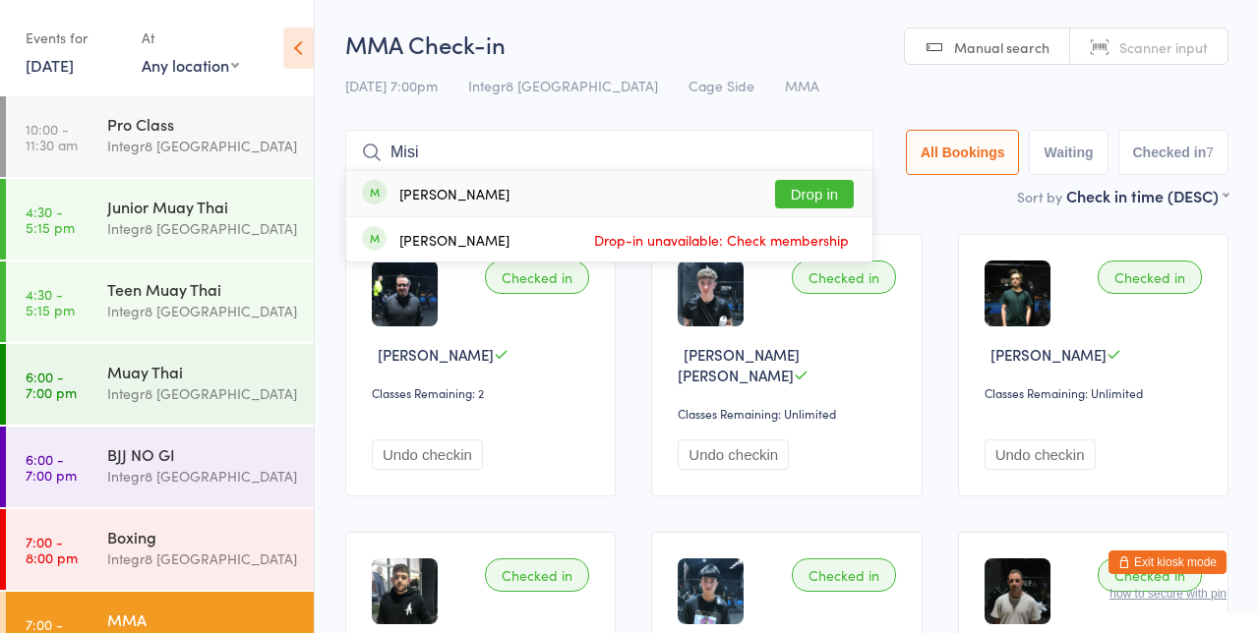
type input "Misi"
click at [837, 187] on button "Drop in" at bounding box center [814, 194] width 79 height 29
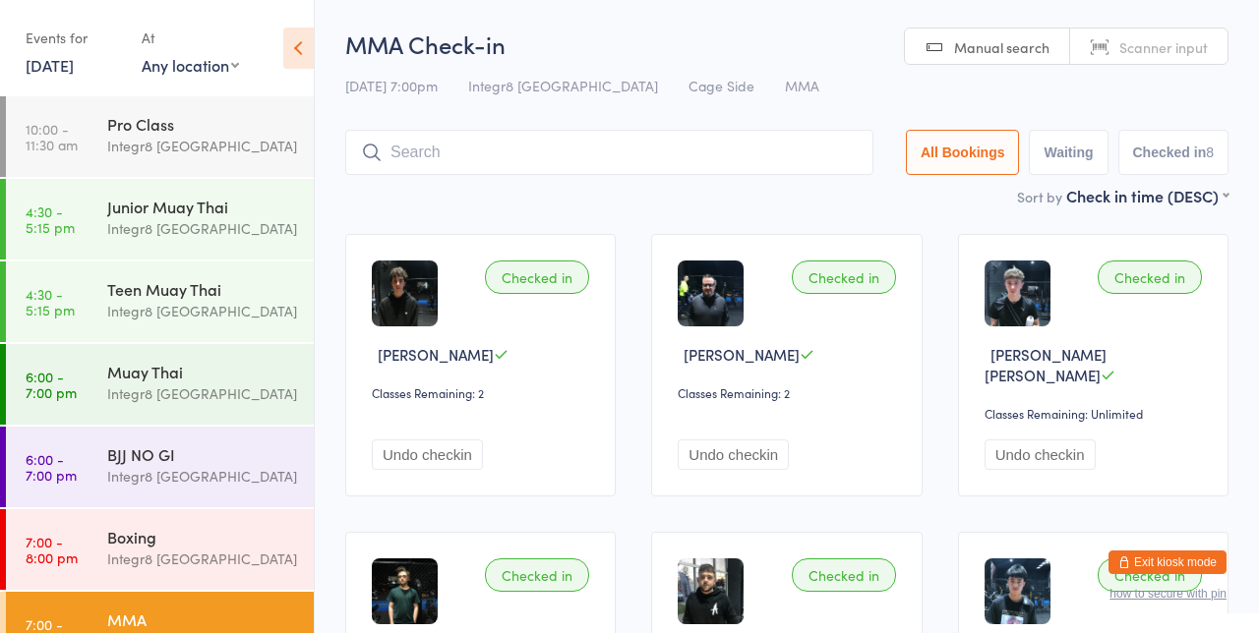
click at [852, 89] on div "[DATE] 7:00pm Integr8 Cheltenham Cage Side MMA" at bounding box center [786, 86] width 883 height 32
click at [208, 537] on div "Boxing" at bounding box center [202, 537] width 190 height 22
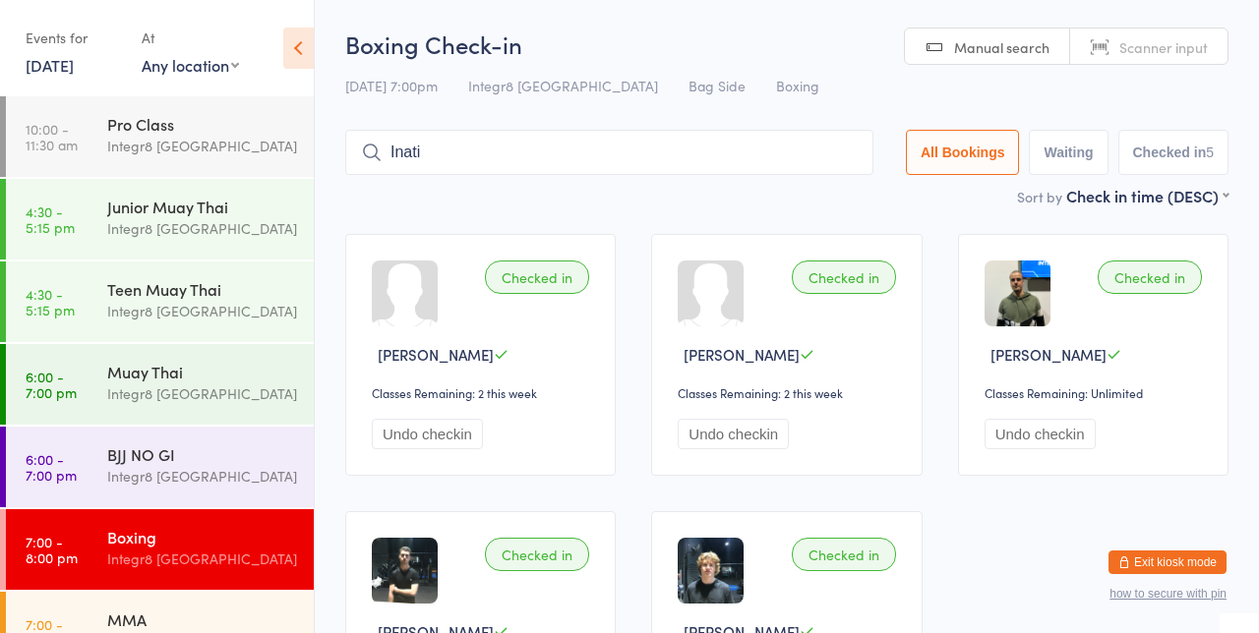
type input "Inati"
click at [832, 173] on div "[PERSON_NAME] Drop in" at bounding box center [609, 193] width 526 height 45
